Goal: Task Accomplishment & Management: Manage account settings

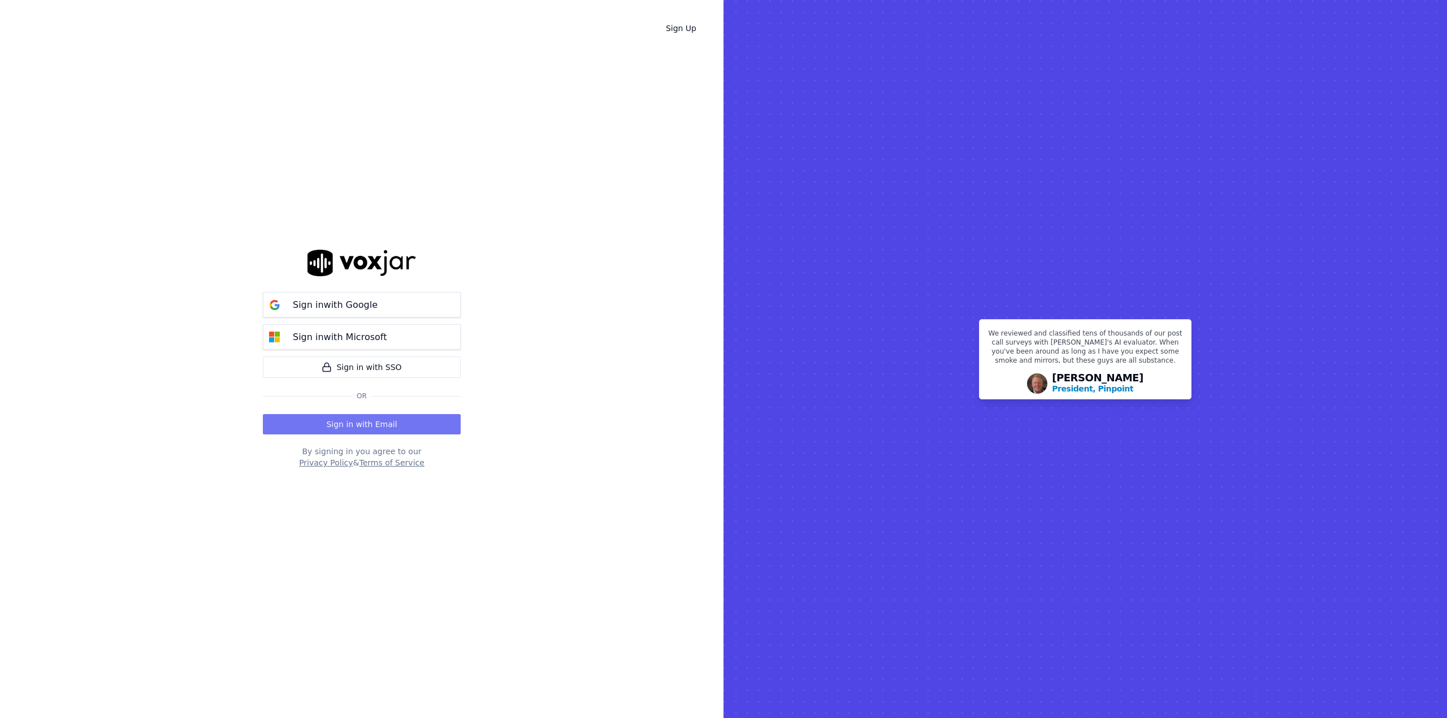
click at [366, 422] on button "Sign in with Email" at bounding box center [362, 424] width 198 height 20
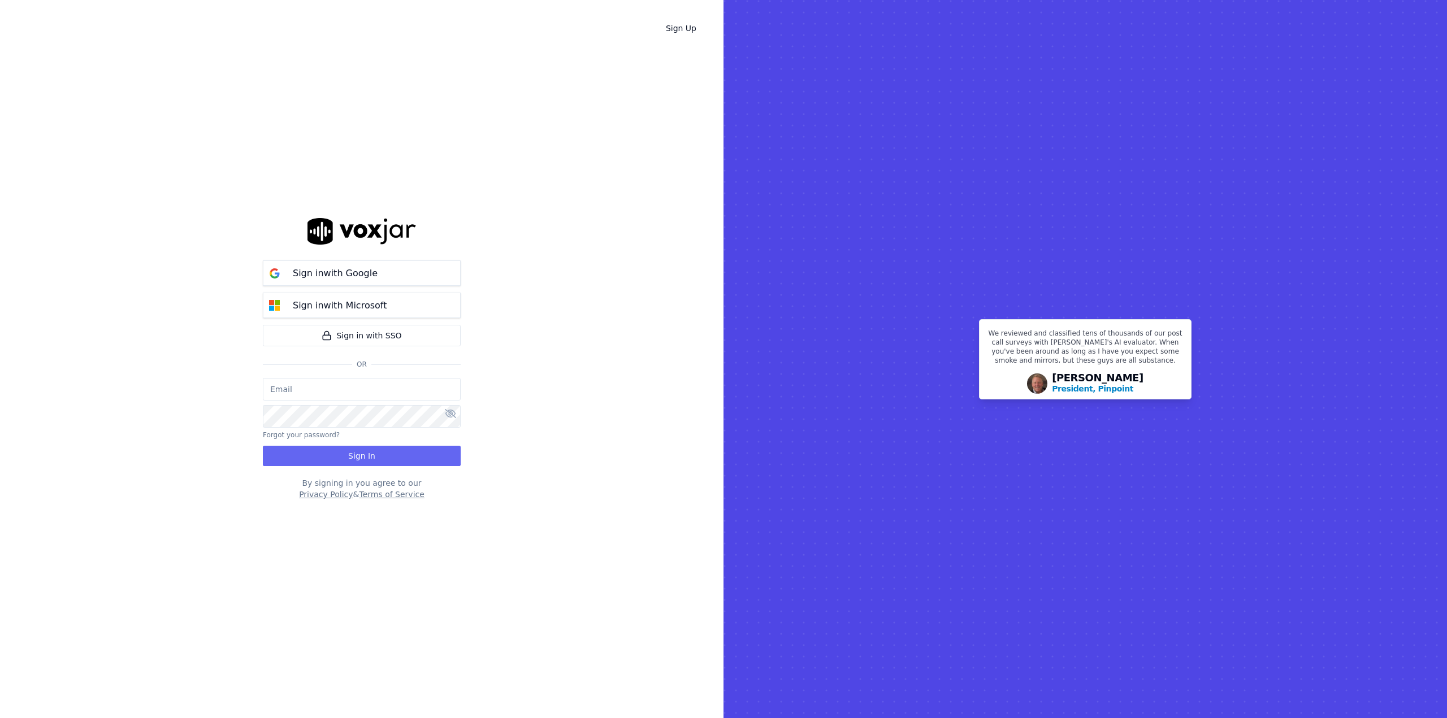
type input "[EMAIL_ADDRESS][PERSON_NAME][DOMAIN_NAME]"
click at [369, 457] on button "Sign In" at bounding box center [362, 456] width 198 height 20
